Goal: Task Accomplishment & Management: Complete application form

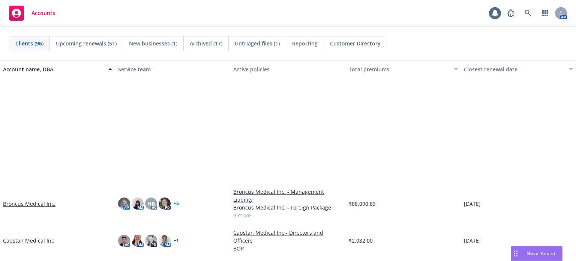
scroll to position [525, 0]
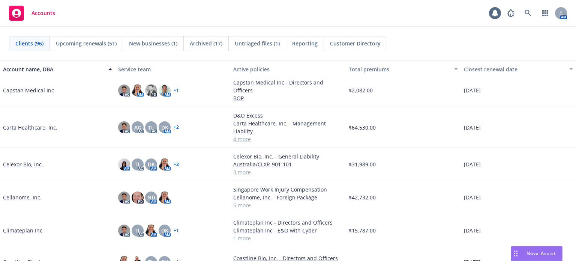
click at [14, 193] on link "Cellanome, Inc." at bounding box center [22, 197] width 39 height 8
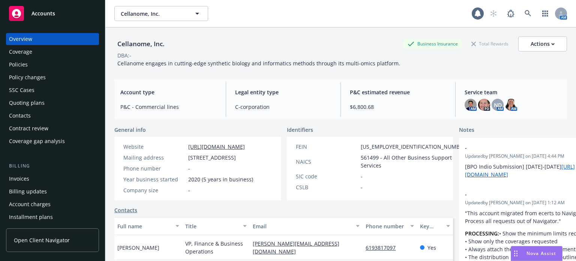
click at [26, 65] on div "Policies" at bounding box center [18, 65] width 19 height 12
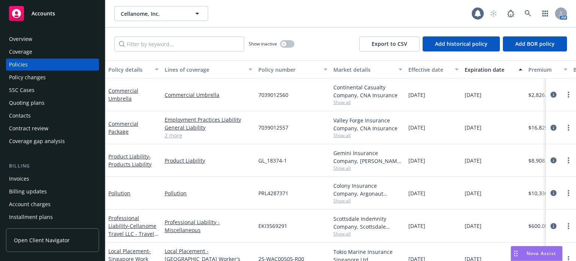
click at [44, 99] on div "Quoting plans" at bounding box center [52, 103] width 87 height 12
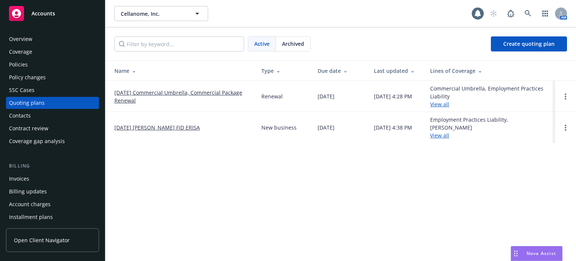
click at [115, 99] on link "[DATE] Commercial Umbrella, Commercial Package Renewal" at bounding box center [181, 97] width 135 height 16
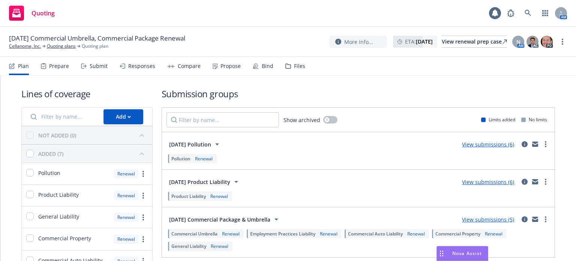
click at [145, 67] on div "Responses" at bounding box center [141, 66] width 27 height 6
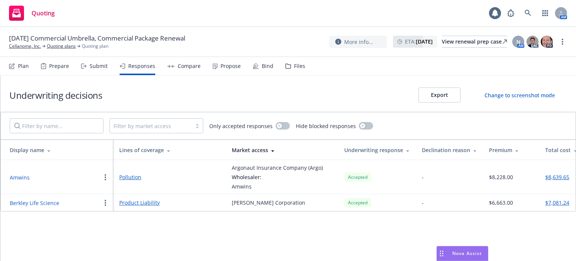
click at [95, 71] on div "Submit" at bounding box center [94, 66] width 27 height 18
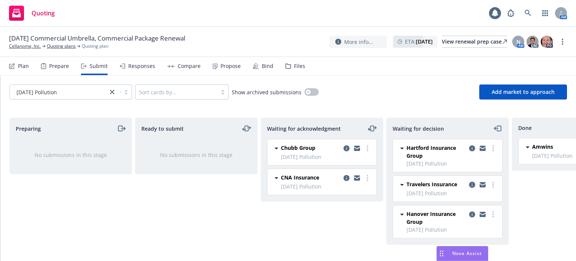
click at [469, 186] on icon "copy logging email" at bounding box center [472, 185] width 6 height 6
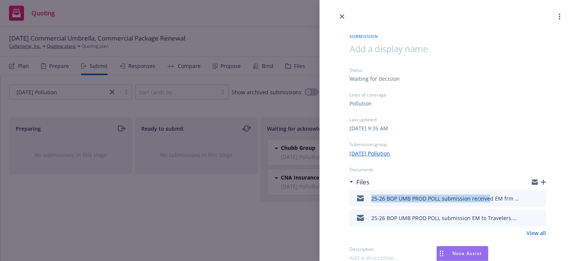
drag, startPoint x: 371, startPoint y: 197, endPoint x: 489, endPoint y: 198, distance: 117.5
click at [489, 198] on div "25-26 BOP UMB PROD POLL submission received EM frm Travelers.msg" at bounding box center [446, 198] width 150 height 8
copy div "25-26 BOP UMB PROD POLL submission receive"
click at [541, 183] on icon "button" at bounding box center [543, 181] width 5 height 5
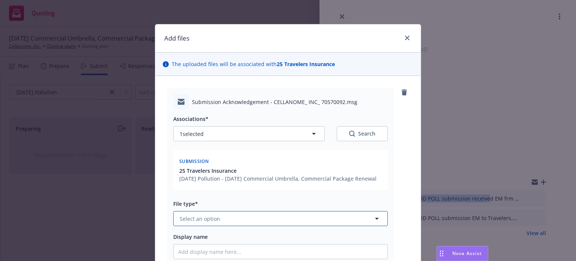
click at [216, 226] on button "Select an option" at bounding box center [280, 218] width 215 height 15
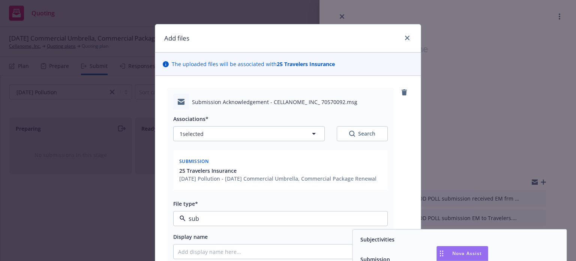
type input "subm"
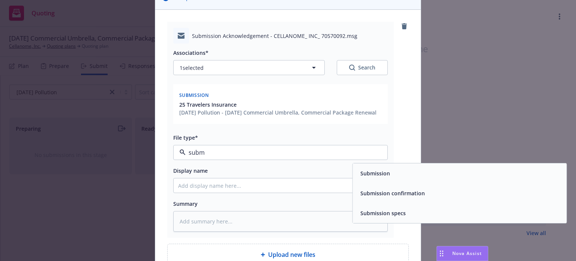
scroll to position [75, 0]
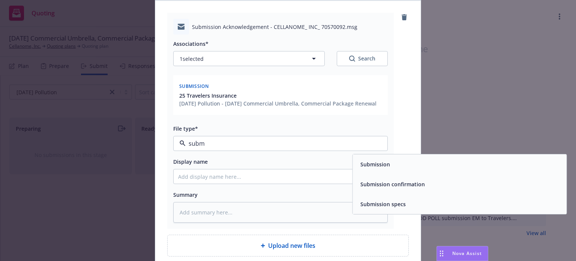
click at [387, 194] on div "Submission confirmation" at bounding box center [460, 184] width 214 height 20
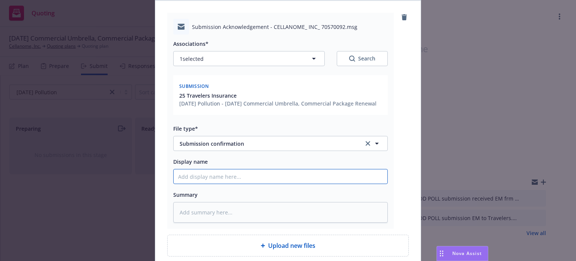
click at [330, 183] on input "Display name" at bounding box center [281, 176] width 214 height 14
paste input "25-26 BOP UMB PROD POLL submission receive"
type textarea "x"
type input "25-26 BOP UMB PROD POLL submission receive"
type textarea "x"
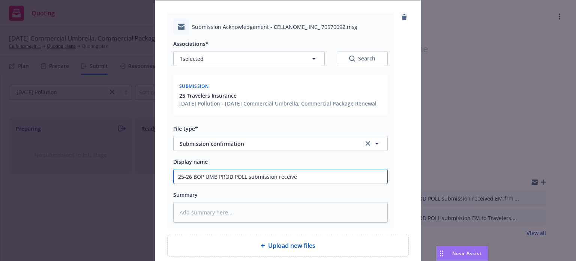
type input "25-26 BOP UMB PROD POLL submission received"
type textarea "x"
type input "25-26 BOP UMB PROD POLL submission received"
type textarea "x"
type input "25-26 BOP UMB PROD POLL submission received E"
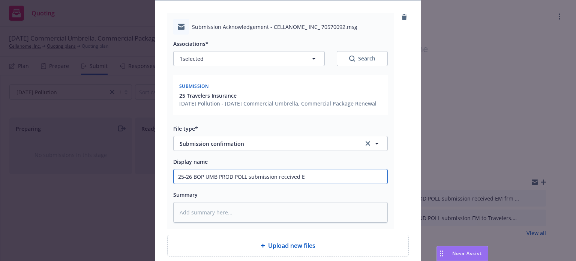
type textarea "x"
type input "25-26 BOP UMB PROD POLL submission received EM"
type textarea "x"
type input "25-26 BOP UMB PROD POLL submission received EM f"
type textarea "x"
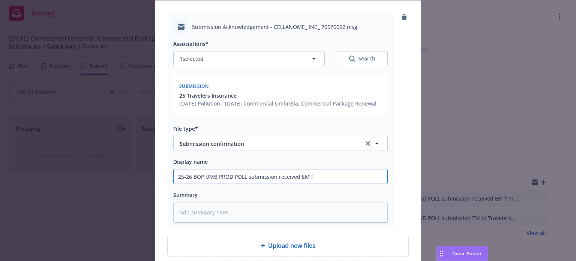
type input "25-26 BOP UMB PROD POLL submission received EM fr"
type textarea "x"
type input "25-26 BOP UMB PROD POLL submission received EM frm"
type textarea "x"
type input "25-26 BOP UMB PROD POLL submission received EM frm T"
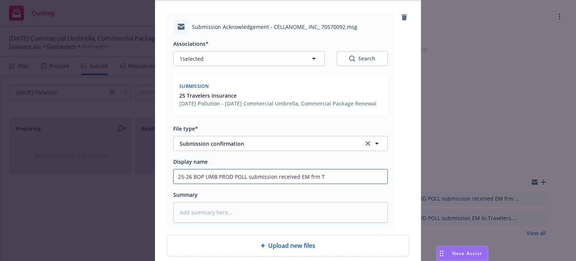
type textarea "x"
type input "25-26 BOP UMB PROD POLL submission received EM frm Tr"
type textarea "x"
type input "25-26 BOP UMB PROD POLL submission received EM frm Tra"
type textarea "x"
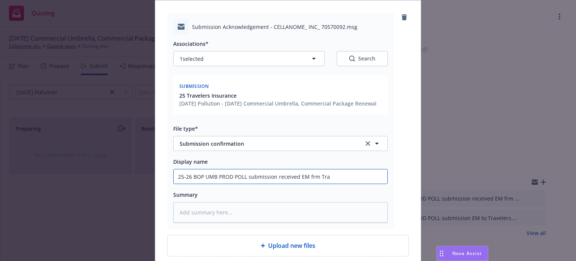
type input "25-26 BOP UMB PROD POLL submission received EM frm Trav"
type textarea "x"
type input "25-26 BOP UMB PROD POLL submission received EM frm Trave"
type textarea "x"
type input "25-26 BOP UMB PROD POLL submission received EM frm Travee"
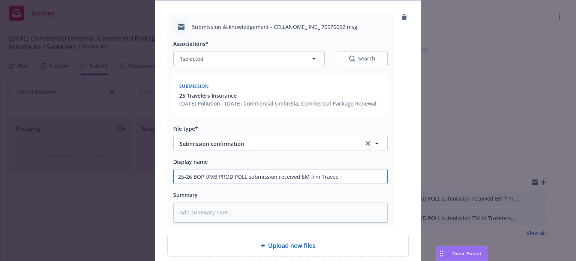
type textarea "x"
type input "25-26 BOP UMB PROD POLL submission received EM frm Traveel"
type textarea "x"
type input "25-26 BOP UMB PROD POLL submission received EM frm Traveele"
type textarea "x"
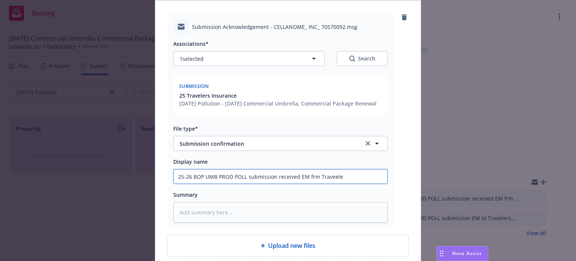
type input "25-26 BOP UMB PROD POLL submission received EM frm Traveel"
type textarea "x"
type input "25-26 BOP UMB PROD POLL submission received EM frm Travee"
type textarea "x"
type input "25-26 BOP UMB PROD POLL submission received EM frm Trave"
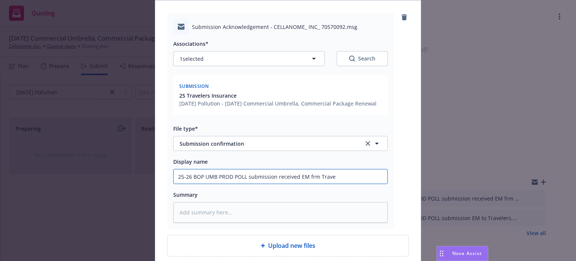
type textarea "x"
type input "25-26 BOP UMB PROD POLL submission received EM frm Travel"
type textarea "x"
type input "25-26 BOP UMB PROD POLL submission received EM frm Travele"
type textarea "x"
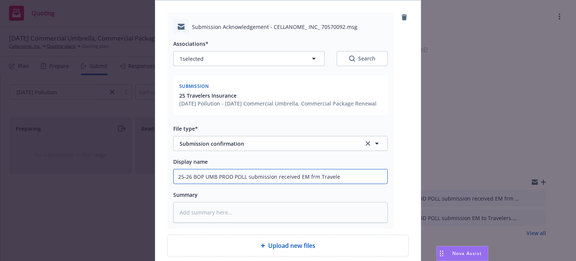
type input "25-26 BOP UMB PROD POLL submission received EM frm Traveler"
type textarea "x"
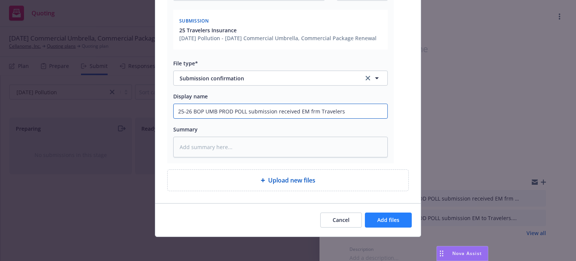
type input "25-26 BOP UMB PROD POLL submission received EM frm Travelers"
click at [381, 221] on span "Add files" at bounding box center [388, 219] width 22 height 7
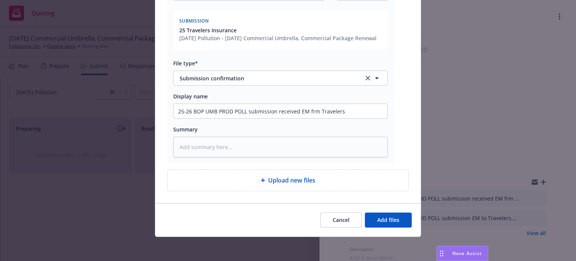
scroll to position [120, 0]
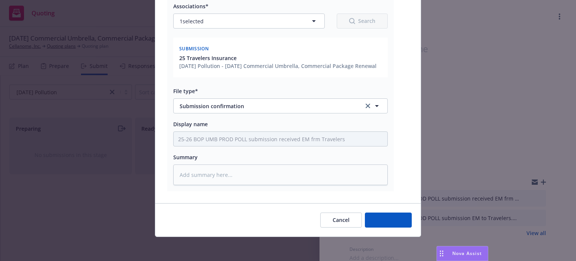
type textarea "x"
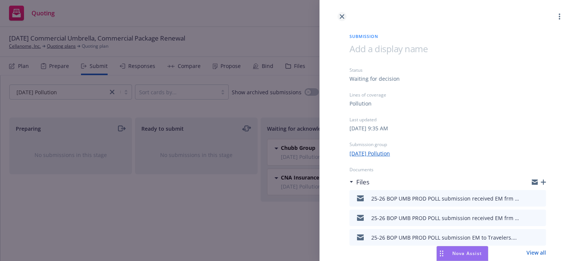
click at [342, 16] on icon "close" at bounding box center [342, 16] width 5 height 5
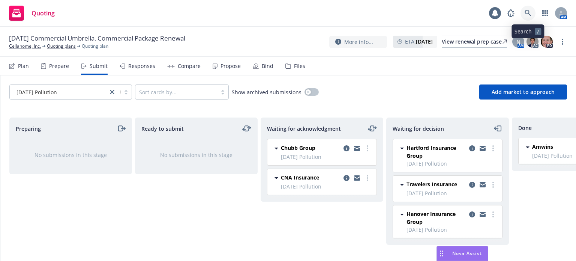
click at [529, 14] on icon at bounding box center [528, 13] width 6 height 6
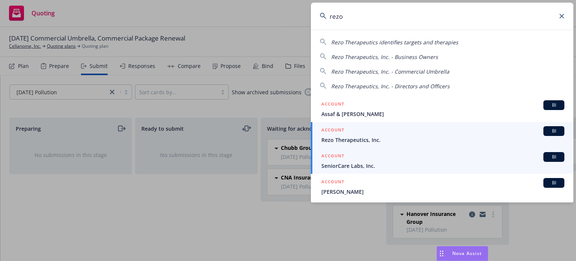
type input "rezo"
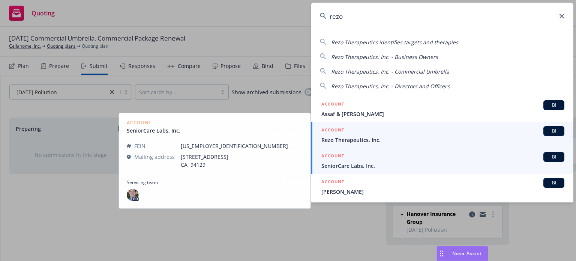
click at [354, 140] on span "Rezo Therapeutics, Inc." at bounding box center [443, 140] width 243 height 8
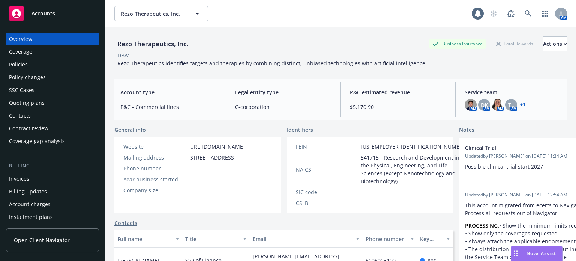
click at [60, 62] on div "Policies" at bounding box center [52, 65] width 87 height 12
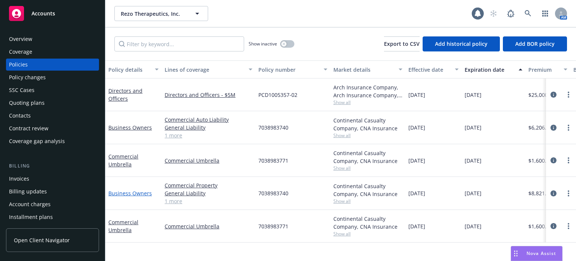
click at [134, 193] on link "Business Owners" at bounding box center [130, 192] width 44 height 7
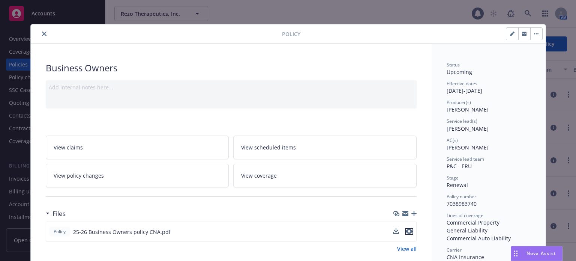
click at [406, 229] on icon "preview file" at bounding box center [409, 231] width 7 height 5
